Goal: Task Accomplishment & Management: Manage account settings

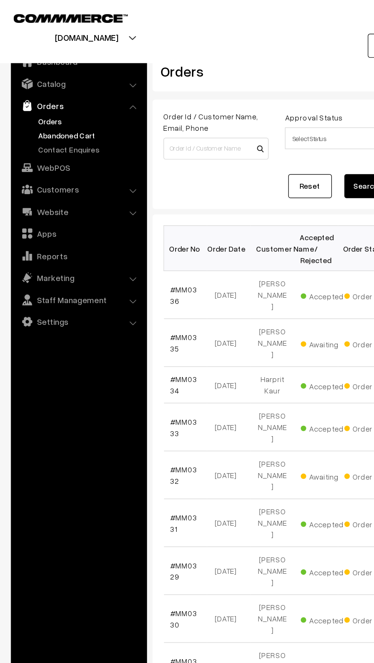
click at [33, 94] on link "Abandoned Cart" at bounding box center [62, 95] width 75 height 8
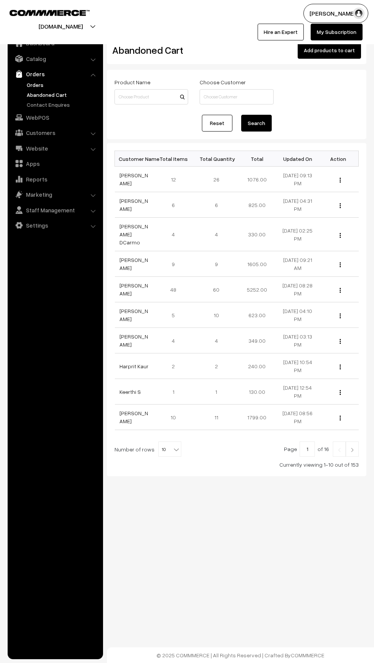
click at [31, 81] on link "Orders" at bounding box center [62, 85] width 75 height 8
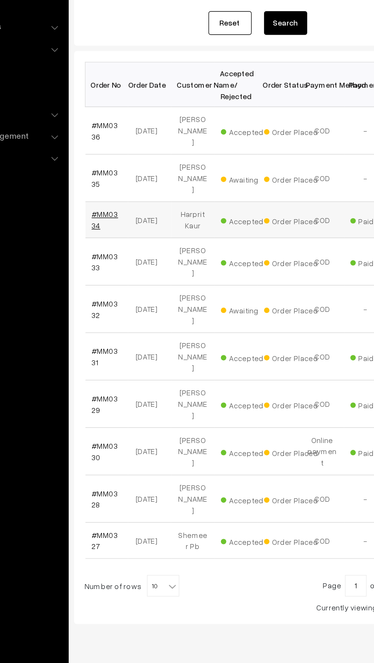
click at [121, 262] on link "#MM0334" at bounding box center [128, 269] width 19 height 14
click at [133, 292] on link "#MM0333" at bounding box center [128, 299] width 19 height 14
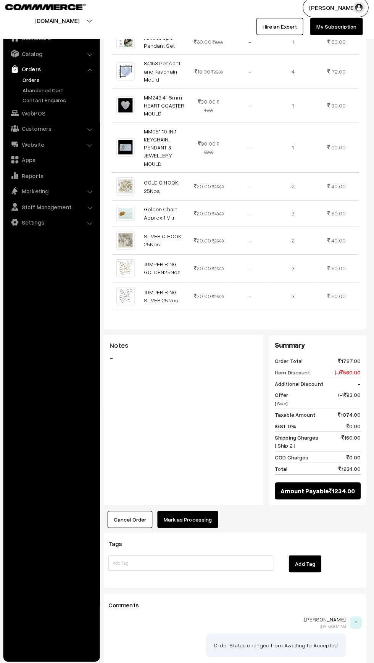
scroll to position [678, 0]
